Goal: Use online tool/utility: Utilize a website feature to perform a specific function

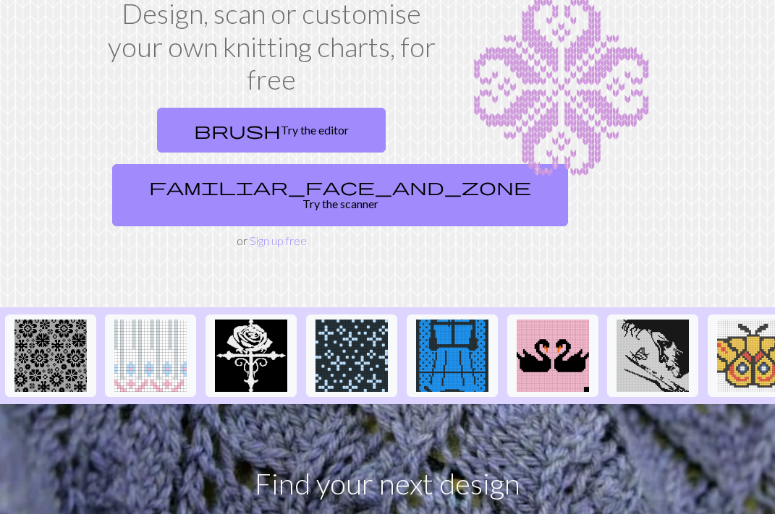
scroll to position [0, 1743]
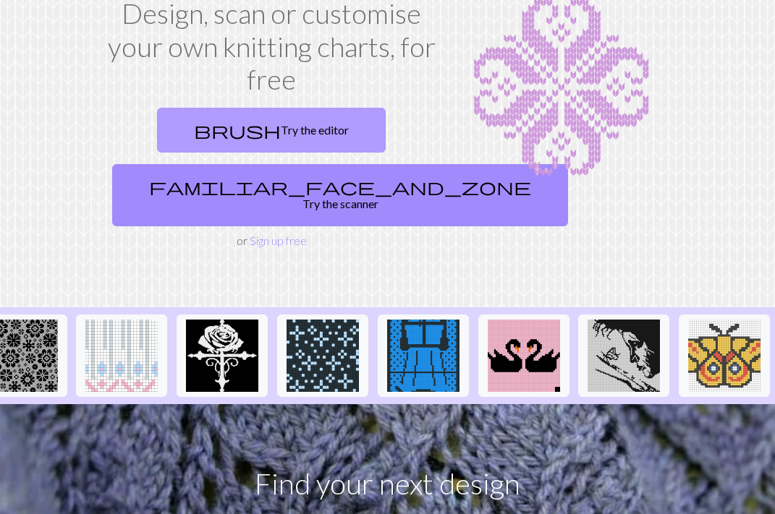
click at [304, 134] on link "brush Try the editor" at bounding box center [271, 130] width 229 height 45
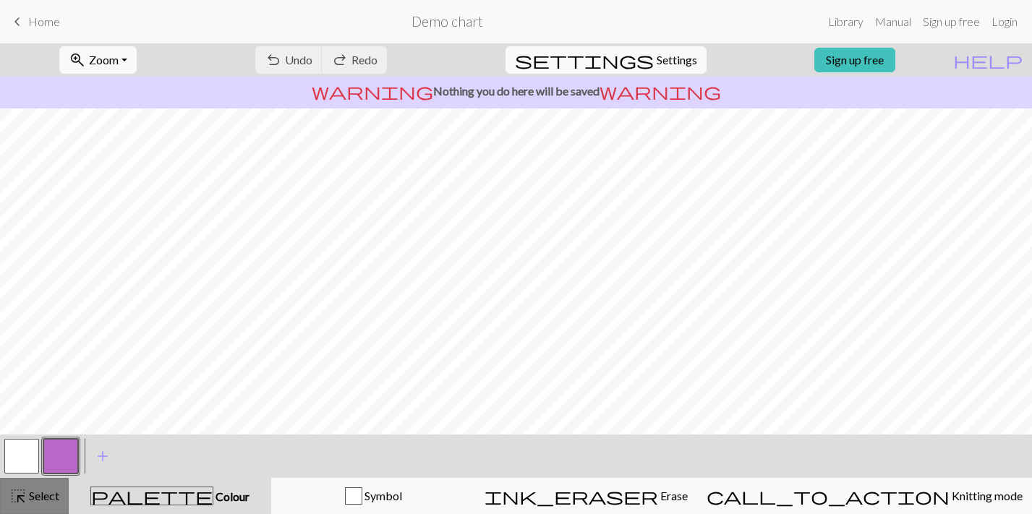
click at [30, 494] on span "Select" at bounding box center [43, 496] width 33 height 14
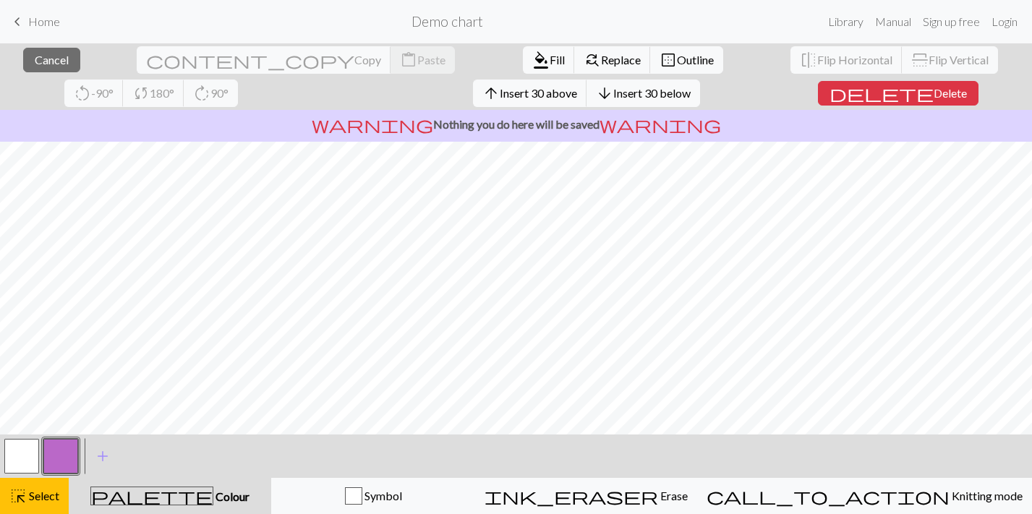
click at [29, 455] on button "button" at bounding box center [21, 456] width 35 height 35
click at [213, 493] on span "Colour" at bounding box center [231, 497] width 36 height 14
click at [96, 451] on span "add" at bounding box center [102, 456] width 17 height 20
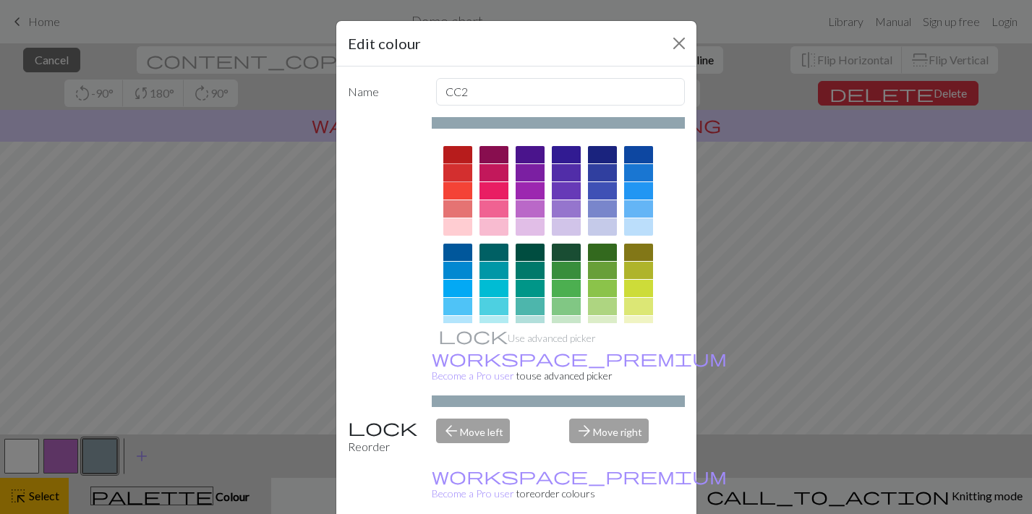
click at [462, 171] on div at bounding box center [457, 172] width 29 height 17
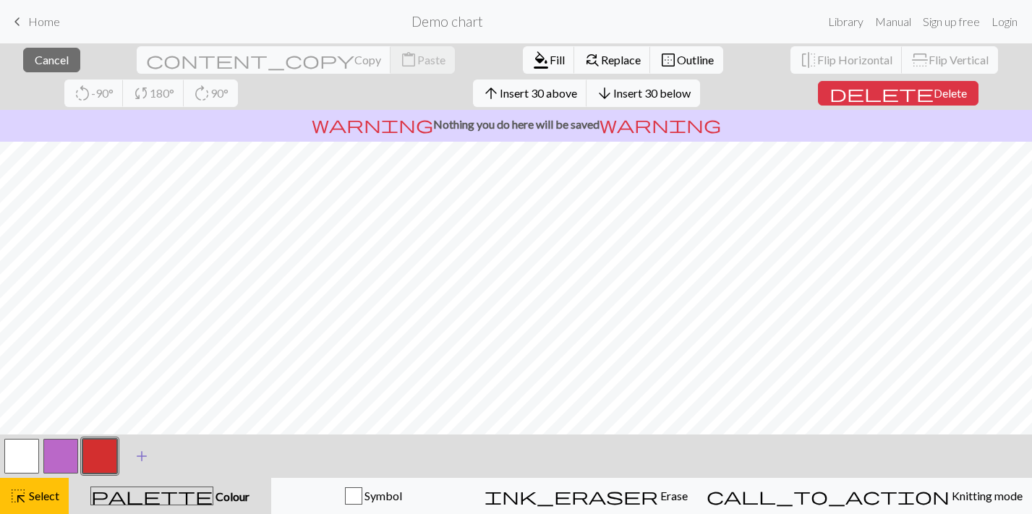
click at [145, 455] on span "add" at bounding box center [141, 456] width 17 height 20
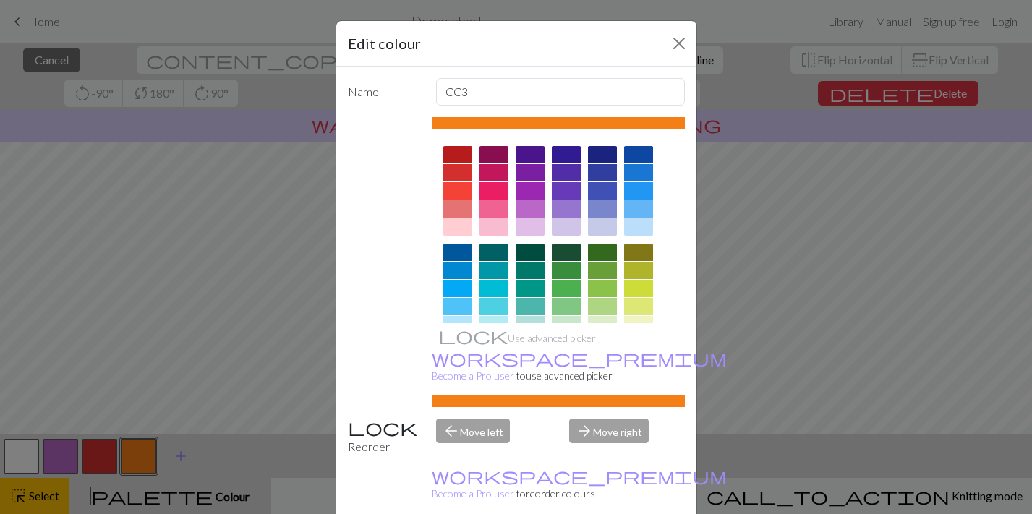
click at [606, 153] on div at bounding box center [602, 154] width 29 height 17
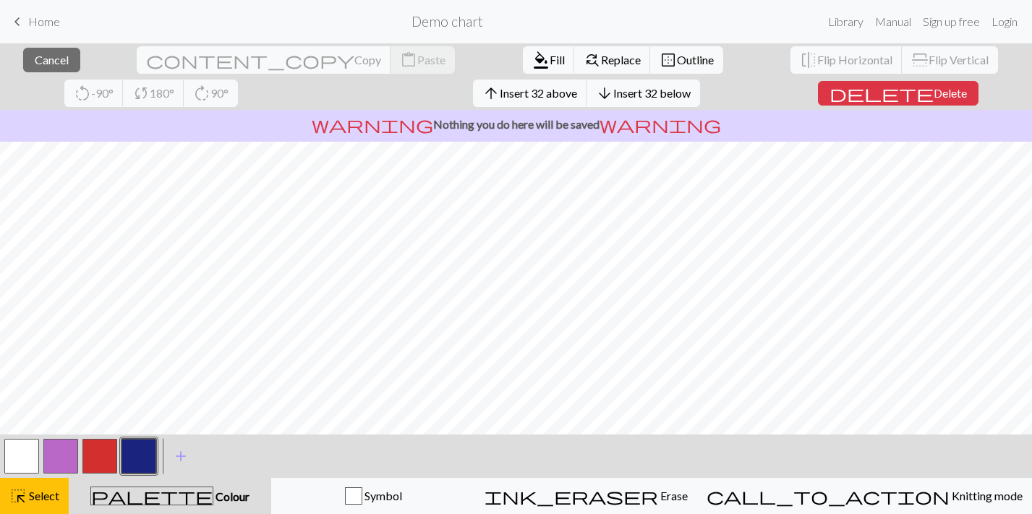
click at [140, 446] on button "button" at bounding box center [139, 456] width 35 height 35
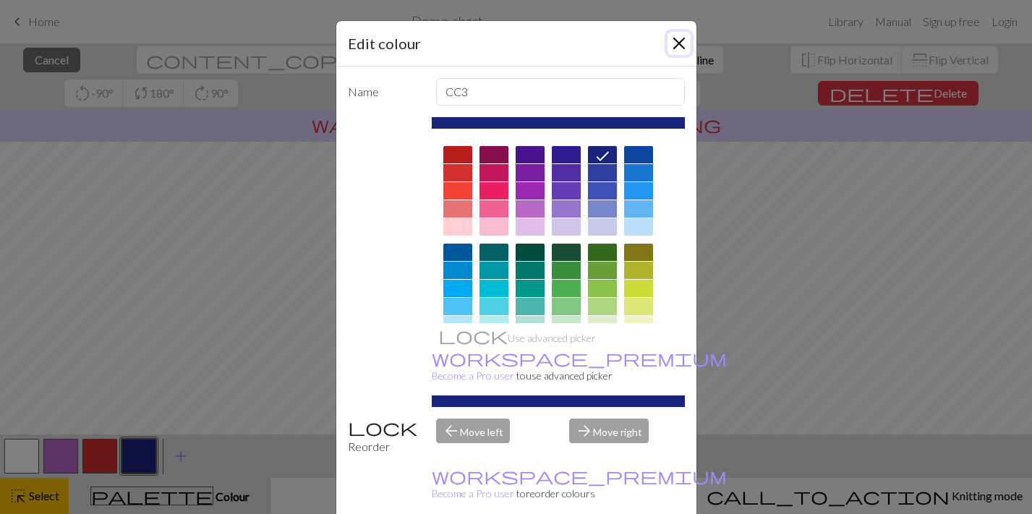
click at [676, 41] on button "Close" at bounding box center [679, 43] width 23 height 23
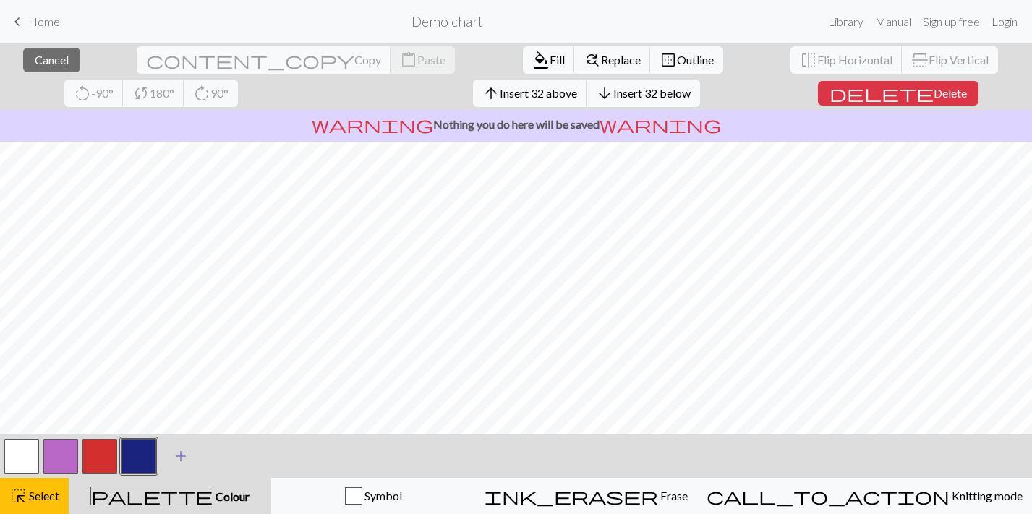
click at [520, 301] on div "close Cancel content_copy Copy content_paste Paste format_color_fill Fill find_…" at bounding box center [516, 278] width 1032 height 471
click at [550, 55] on span "Fill" at bounding box center [557, 60] width 15 height 14
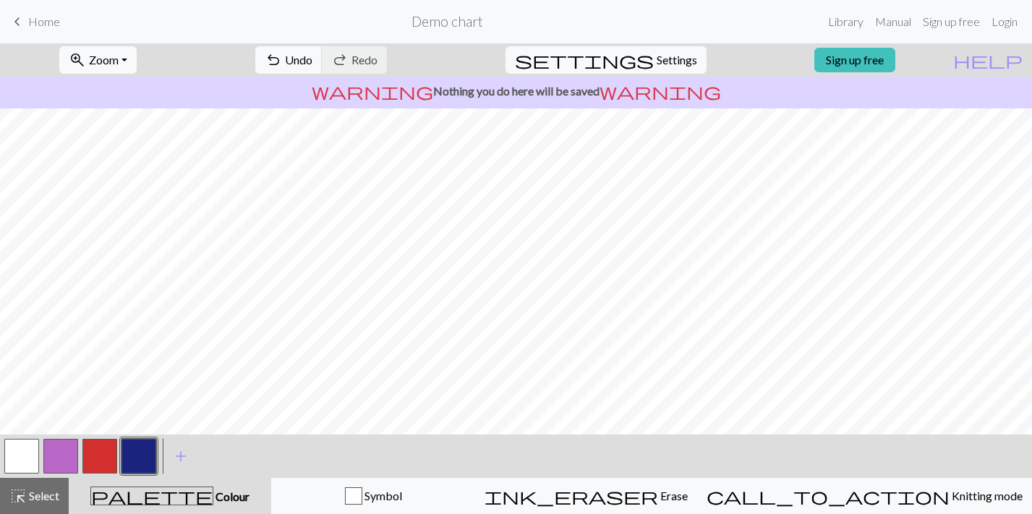
click at [95, 459] on button "button" at bounding box center [99, 456] width 35 height 35
click at [136, 455] on button "button" at bounding box center [139, 456] width 35 height 35
click at [105, 454] on button "button" at bounding box center [99, 456] width 35 height 35
click at [144, 446] on button "button" at bounding box center [139, 456] width 35 height 35
drag, startPoint x: 113, startPoint y: 455, endPoint x: 123, endPoint y: 446, distance: 13.8
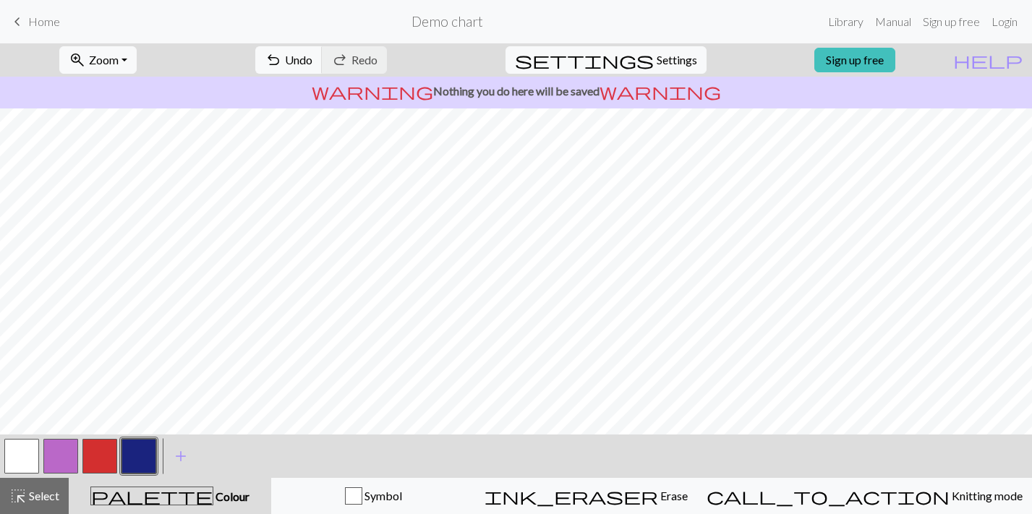
click at [113, 455] on button "button" at bounding box center [99, 456] width 35 height 35
click at [152, 456] on button "button" at bounding box center [139, 456] width 35 height 35
click at [109, 458] on button "button" at bounding box center [99, 456] width 35 height 35
click at [144, 456] on button "button" at bounding box center [139, 456] width 35 height 35
click at [109, 459] on button "button" at bounding box center [99, 456] width 35 height 35
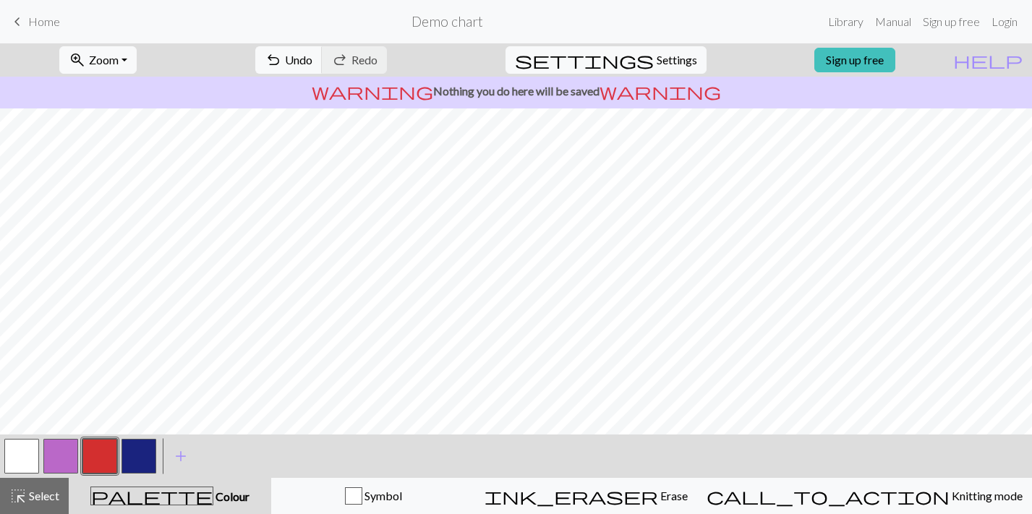
click at [147, 448] on button "button" at bounding box center [139, 456] width 35 height 35
click at [101, 452] on button "button" at bounding box center [99, 456] width 35 height 35
click at [142, 462] on button "button" at bounding box center [139, 456] width 35 height 35
click at [33, 493] on span "Select" at bounding box center [43, 496] width 33 height 14
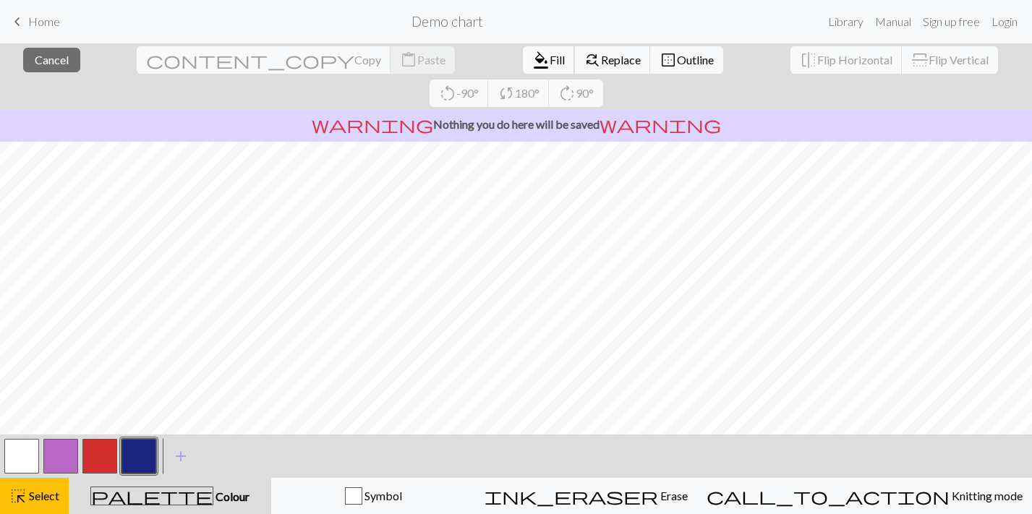
click at [532, 63] on span "format_color_fill" at bounding box center [540, 60] width 17 height 20
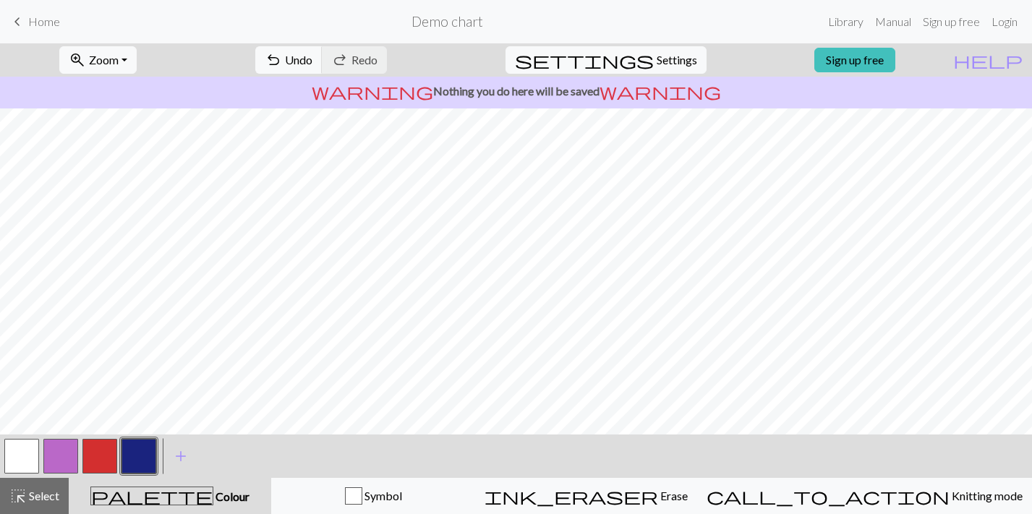
click at [98, 464] on button "button" at bounding box center [99, 456] width 35 height 35
click at [148, 456] on button "button" at bounding box center [139, 456] width 35 height 35
click at [106, 462] on button "button" at bounding box center [99, 456] width 35 height 35
click at [145, 463] on button "button" at bounding box center [139, 456] width 35 height 35
click at [114, 451] on button "button" at bounding box center [99, 456] width 35 height 35
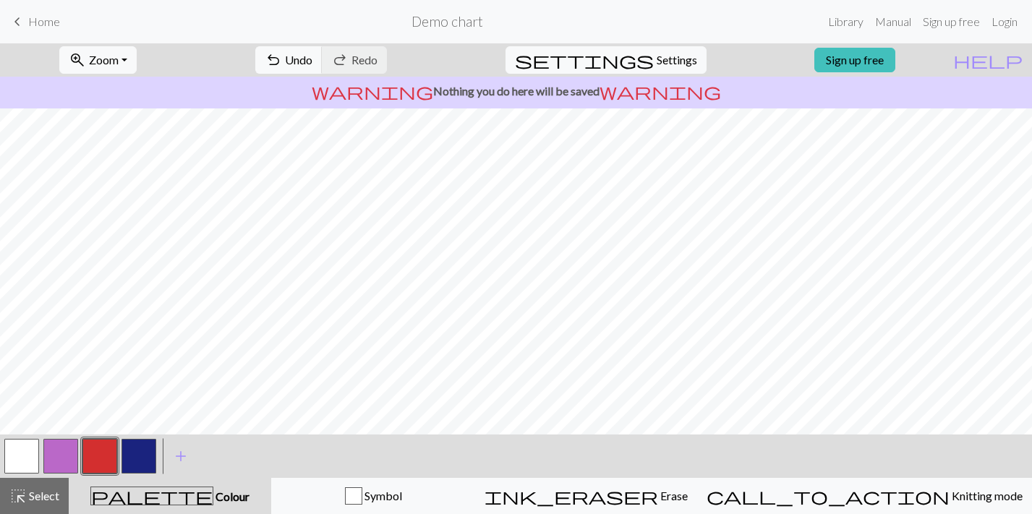
click at [141, 454] on button "button" at bounding box center [139, 456] width 35 height 35
click at [104, 453] on button "button" at bounding box center [99, 456] width 35 height 35
click at [131, 468] on button "button" at bounding box center [139, 456] width 35 height 35
click at [106, 454] on button "button" at bounding box center [99, 456] width 35 height 35
click at [145, 451] on button "button" at bounding box center [139, 456] width 35 height 35
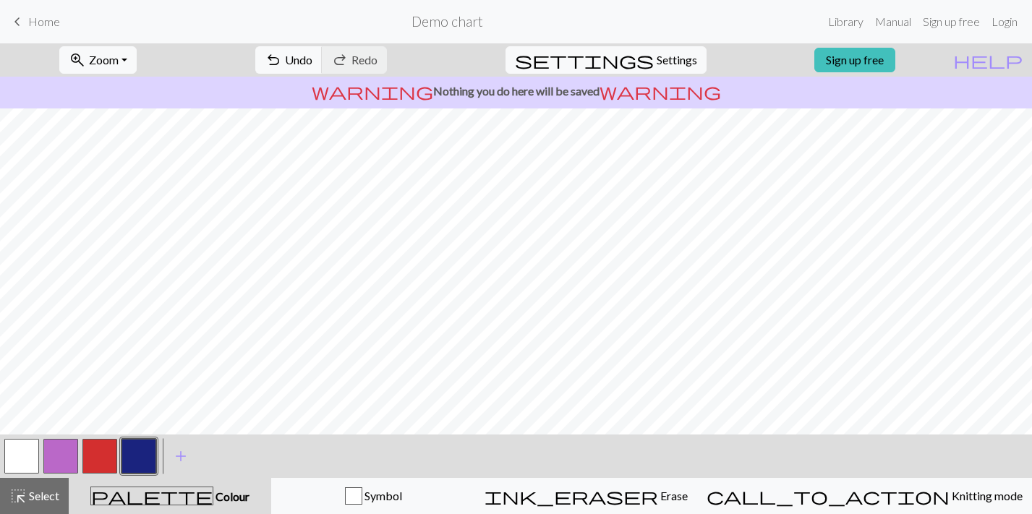
click at [111, 451] on button "button" at bounding box center [99, 456] width 35 height 35
click at [149, 447] on button "button" at bounding box center [139, 456] width 35 height 35
drag, startPoint x: 95, startPoint y: 462, endPoint x: 104, endPoint y: 452, distance: 13.8
click at [95, 462] on button "button" at bounding box center [99, 456] width 35 height 35
click at [150, 451] on button "button" at bounding box center [139, 456] width 35 height 35
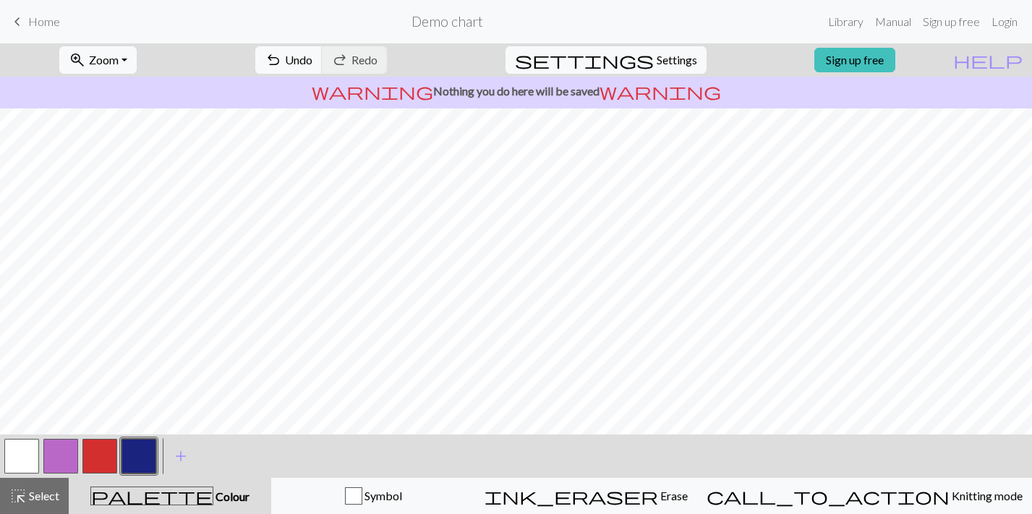
click at [104, 459] on button "button" at bounding box center [99, 456] width 35 height 35
click at [139, 465] on button "button" at bounding box center [139, 456] width 35 height 35
click at [103, 460] on button "button" at bounding box center [99, 456] width 35 height 35
click at [148, 452] on button "button" at bounding box center [139, 456] width 35 height 35
click at [103, 450] on button "button" at bounding box center [99, 456] width 35 height 35
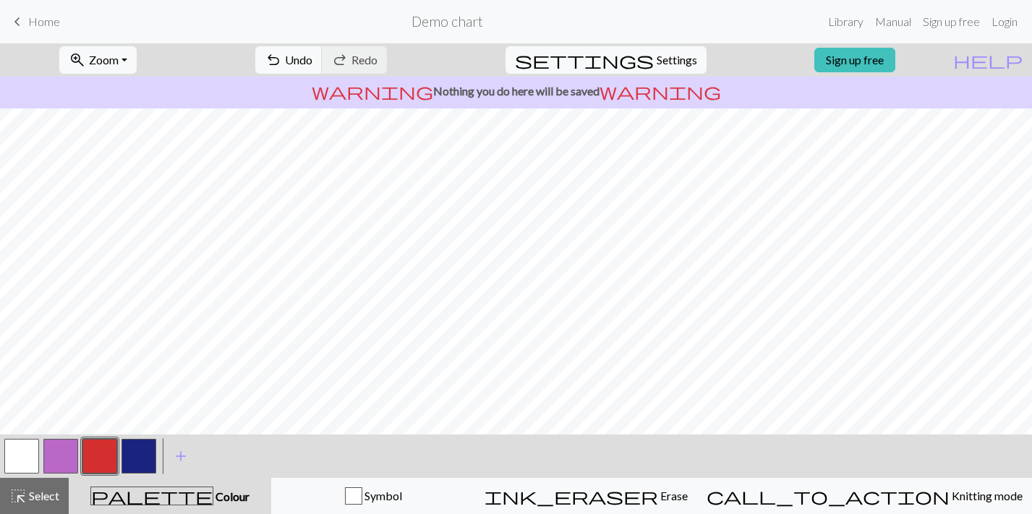
click at [144, 459] on button "button" at bounding box center [139, 456] width 35 height 35
click at [94, 459] on button "button" at bounding box center [99, 456] width 35 height 35
click at [137, 462] on button "button" at bounding box center [139, 456] width 35 height 35
